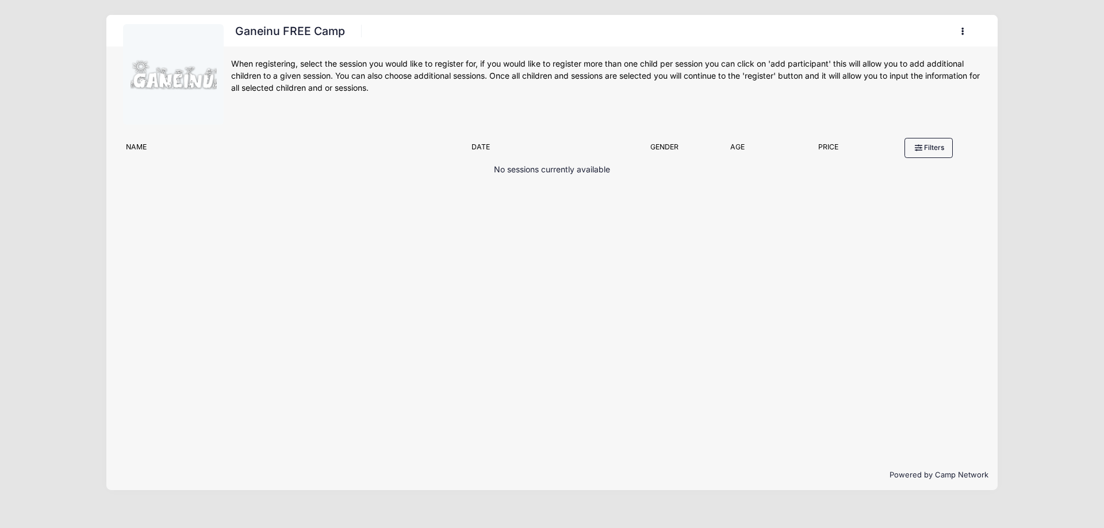
click at [963, 37] on button "button" at bounding box center [965, 31] width 31 height 20
click at [903, 57] on link "My Account" at bounding box center [909, 60] width 133 height 22
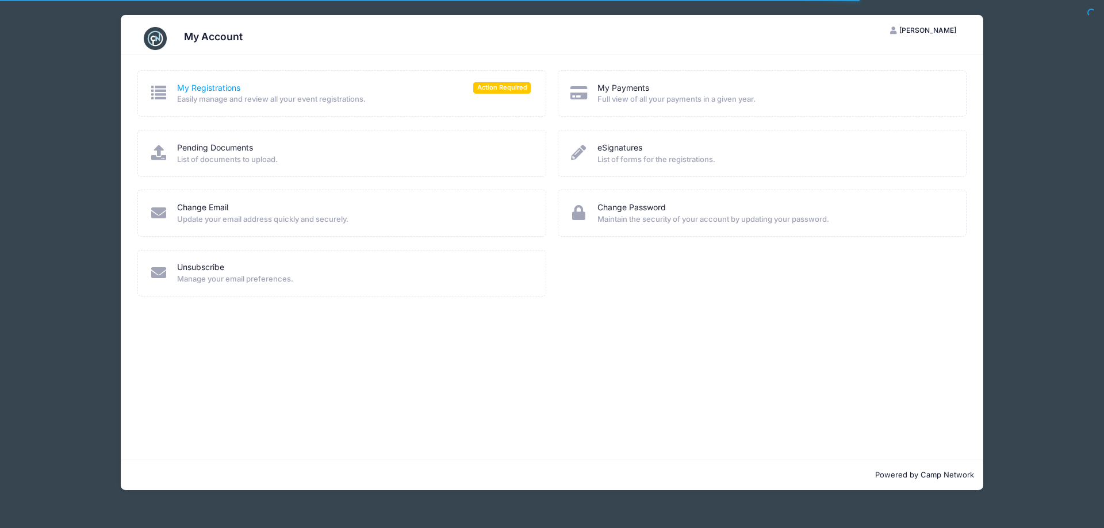
click at [226, 88] on link "My Registrations" at bounding box center [208, 88] width 63 height 12
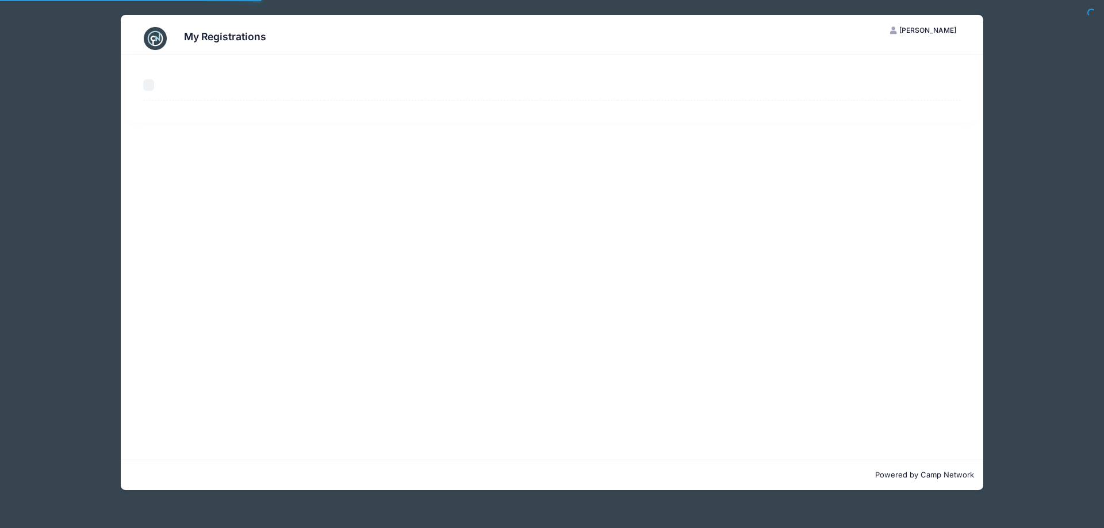
select select "50"
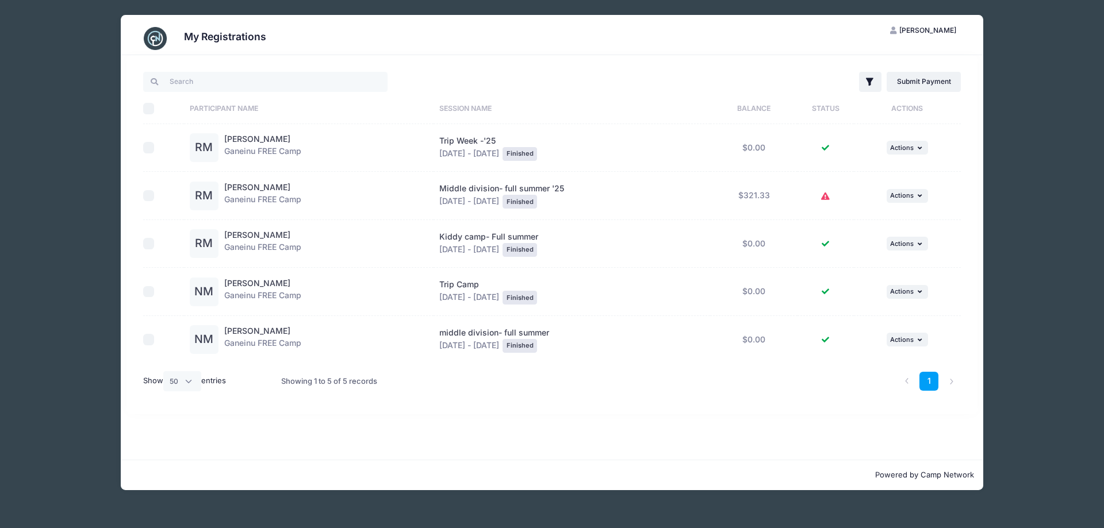
click at [826, 197] on icon at bounding box center [825, 197] width 9 height 0
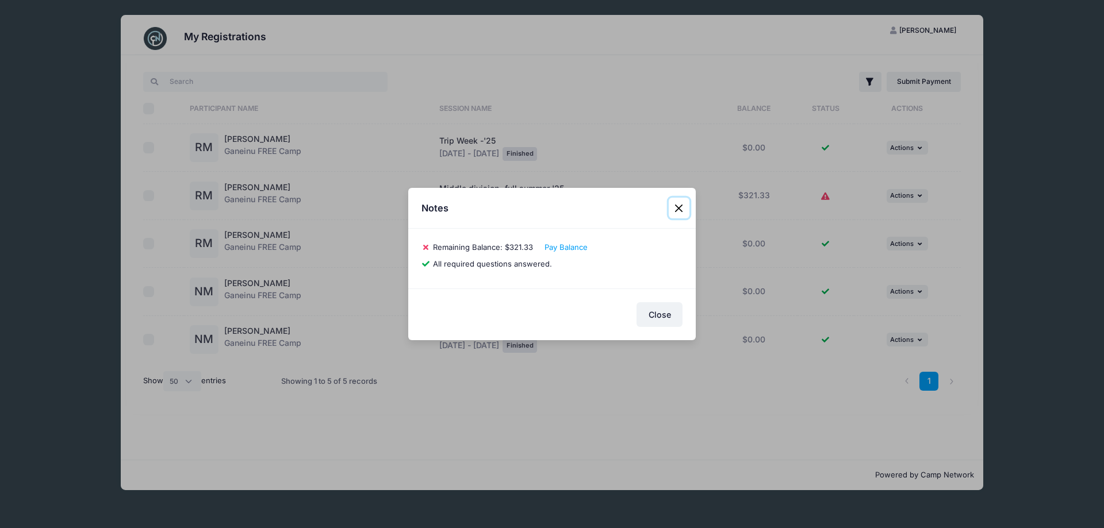
click at [679, 204] on button "Close" at bounding box center [679, 208] width 21 height 21
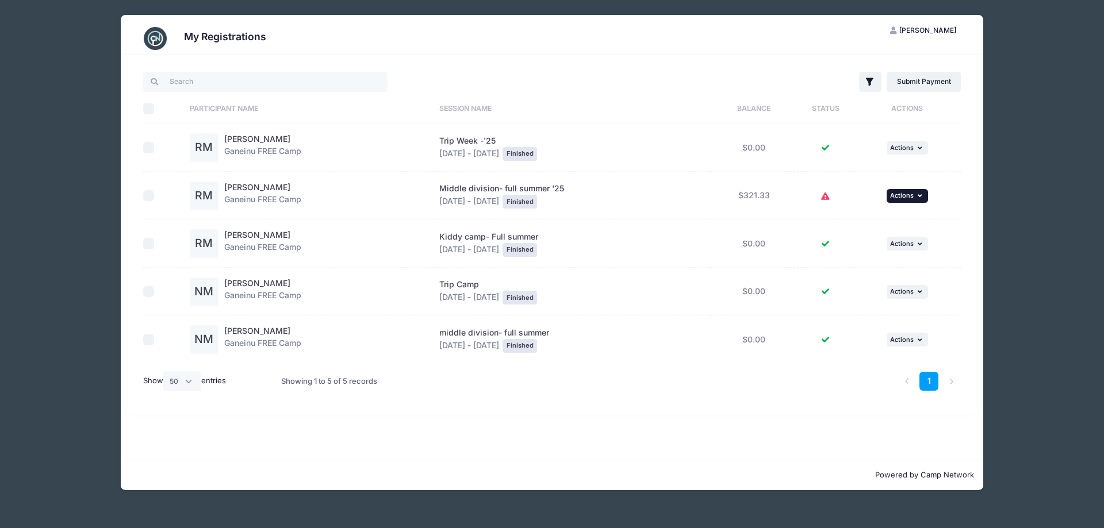
click at [911, 194] on span "Actions" at bounding box center [902, 195] width 24 height 8
click at [876, 221] on link "View Registration" at bounding box center [871, 221] width 104 height 22
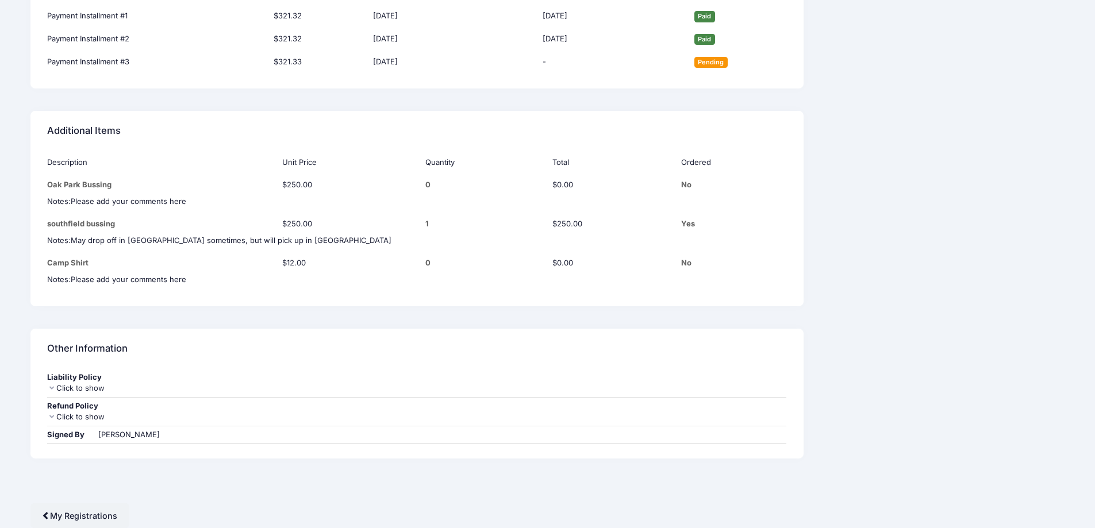
scroll to position [1112, 0]
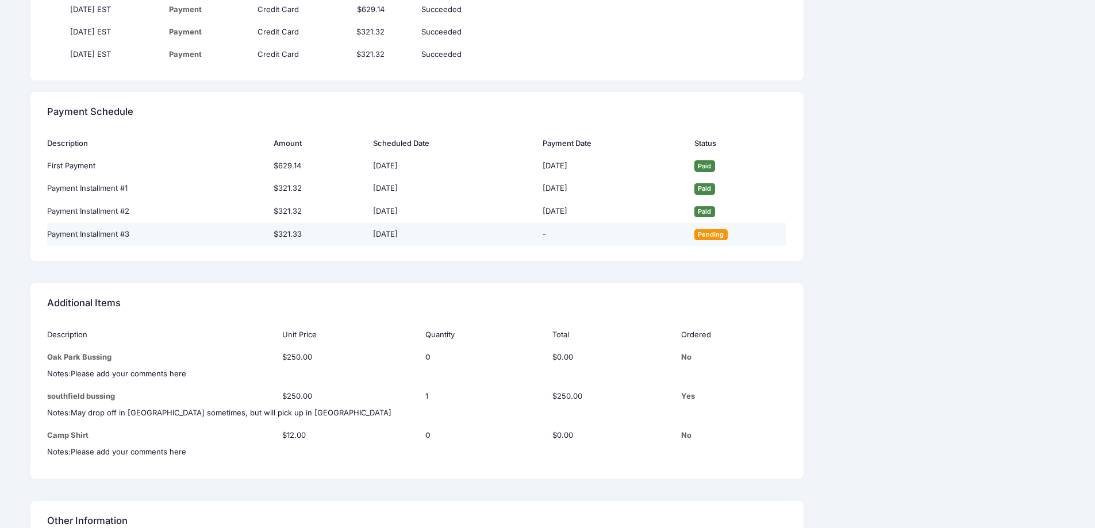
drag, startPoint x: 359, startPoint y: 236, endPoint x: 433, endPoint y: 243, distance: 74.5
click at [433, 243] on tr "Payment Installment #3 $321.33 08/21/2025 - Pending" at bounding box center [417, 234] width 740 height 23
click at [431, 243] on td "08/21/2025" at bounding box center [452, 234] width 170 height 23
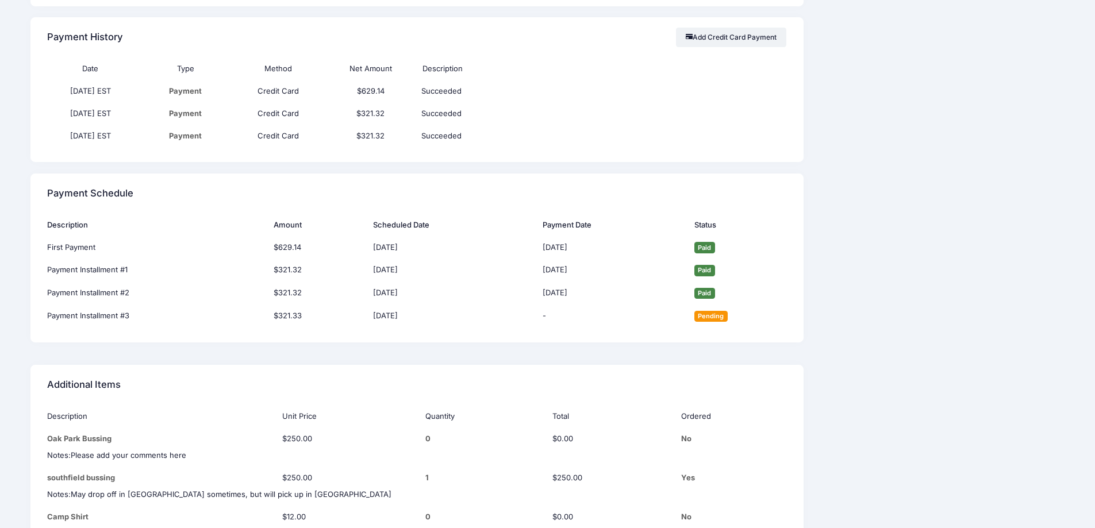
scroll to position [0, 0]
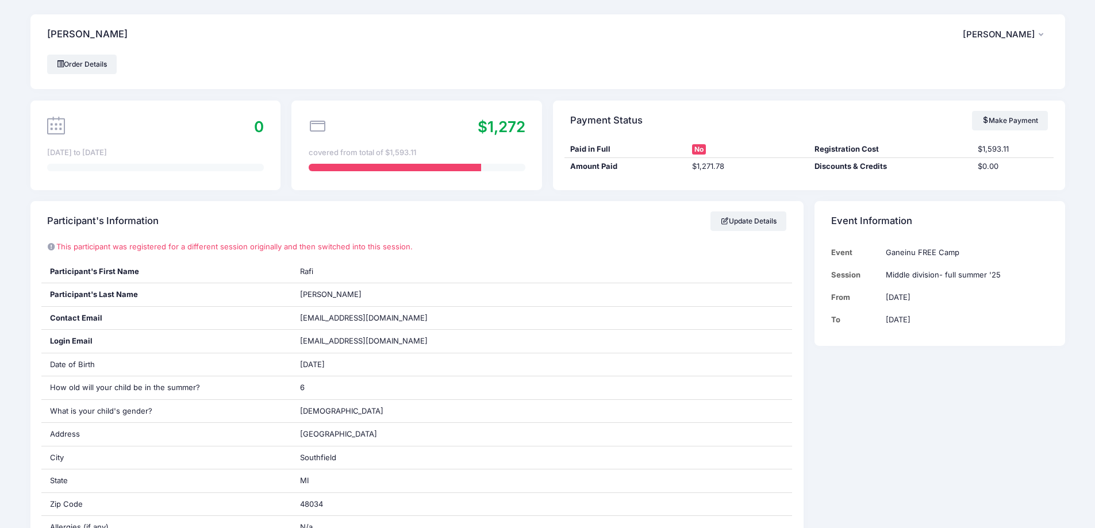
drag, startPoint x: 952, startPoint y: 407, endPoint x: 899, endPoint y: 140, distance: 272.6
click at [1000, 128] on link "Make Payment" at bounding box center [1010, 121] width 76 height 20
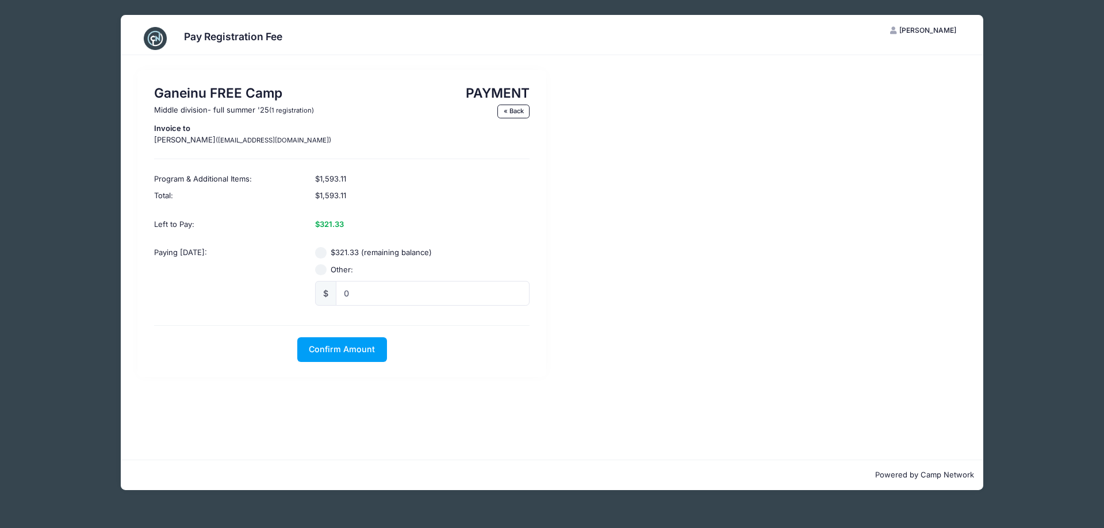
click at [321, 250] on input "$321.33 (remaining balance)" at bounding box center [320, 252] width 11 height 11
radio input "true"
click at [351, 349] on span "Confirm Amount" at bounding box center [342, 349] width 66 height 10
click at [357, 352] on button "Pay with Card" at bounding box center [341, 349] width 79 height 25
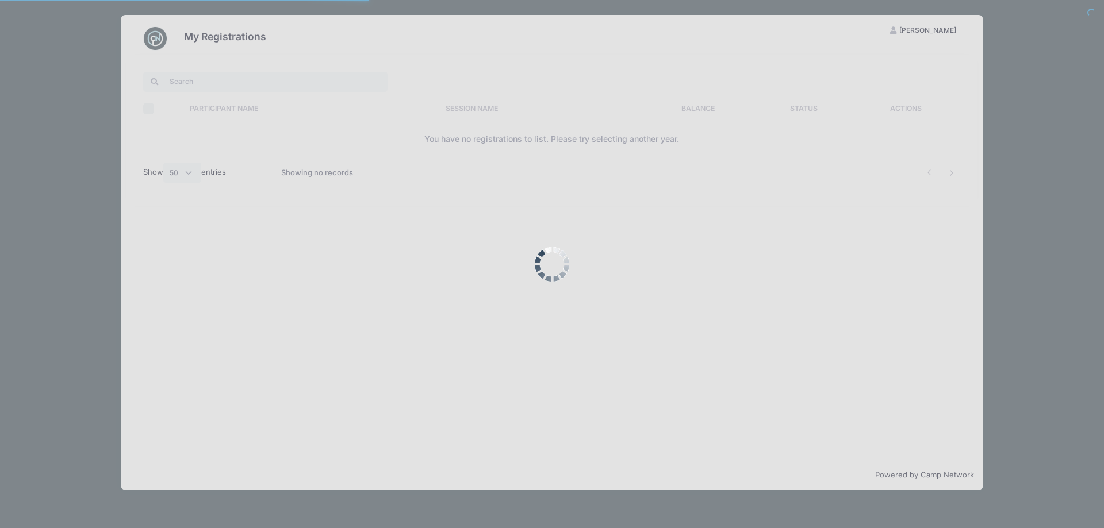
select select "50"
